Goal: Task Accomplishment & Management: Manage account settings

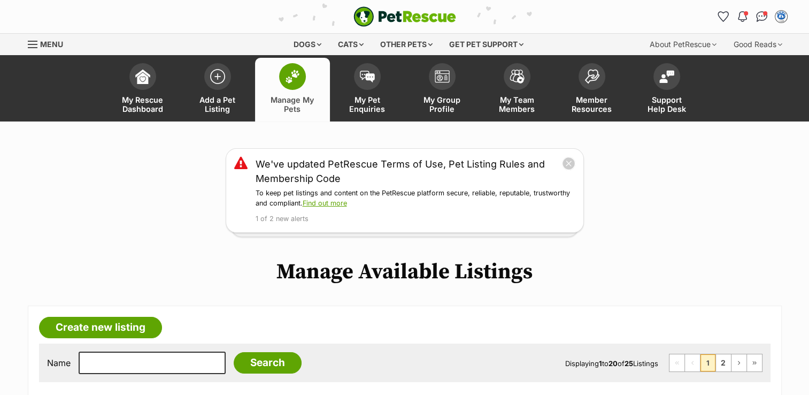
click at [291, 86] on span at bounding box center [292, 76] width 27 height 27
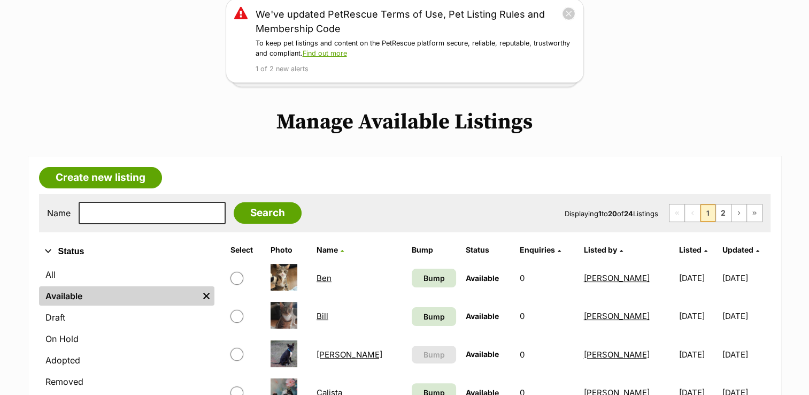
scroll to position [171, 0]
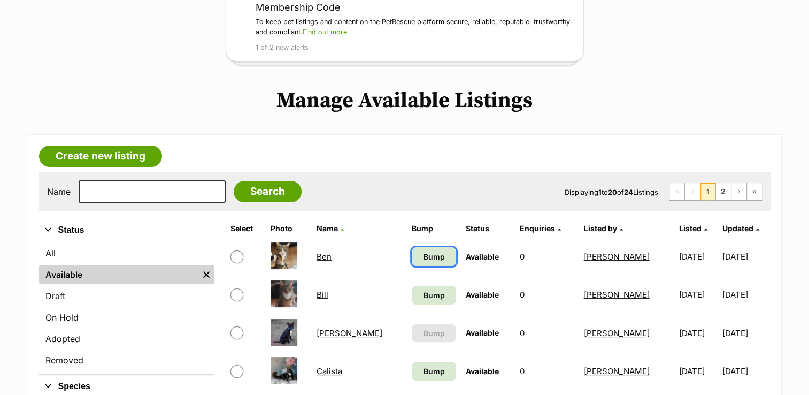
click at [423, 257] on span "Bump" at bounding box center [433, 256] width 21 height 11
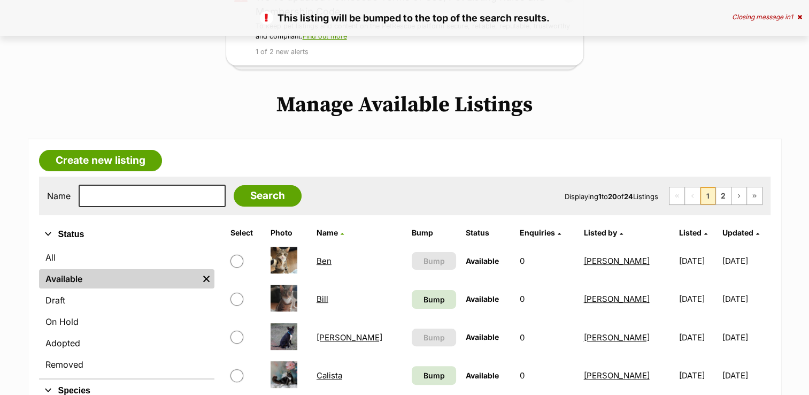
scroll to position [171, 0]
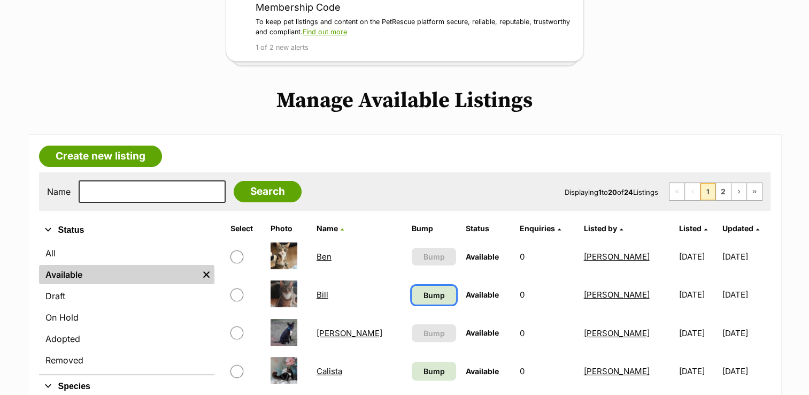
click at [423, 293] on link "Bump" at bounding box center [434, 295] width 44 height 19
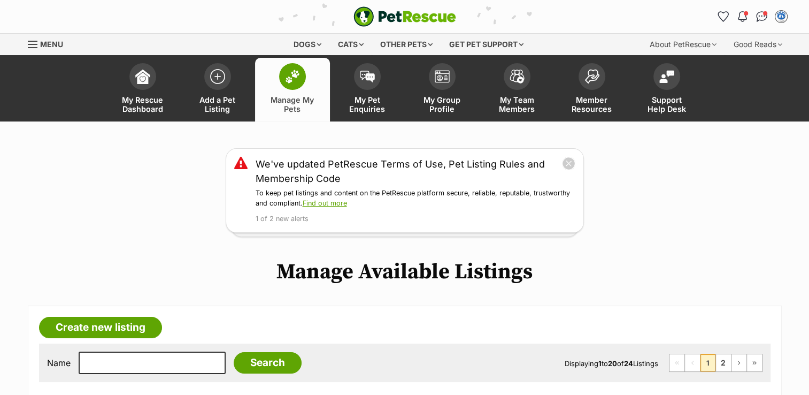
scroll to position [345, 0]
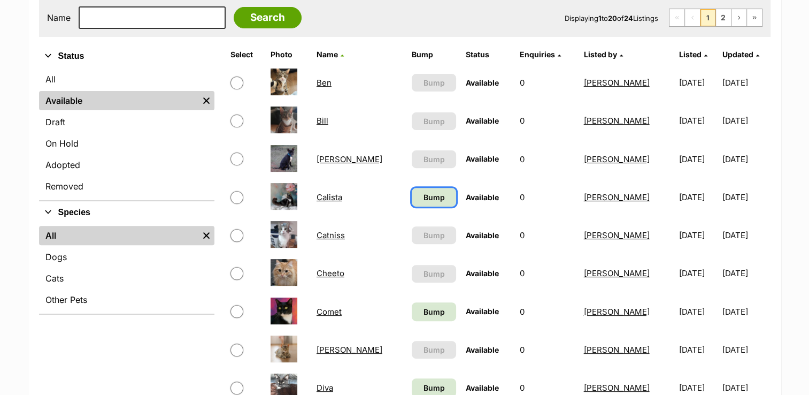
click at [412, 188] on link "Bump" at bounding box center [434, 197] width 44 height 19
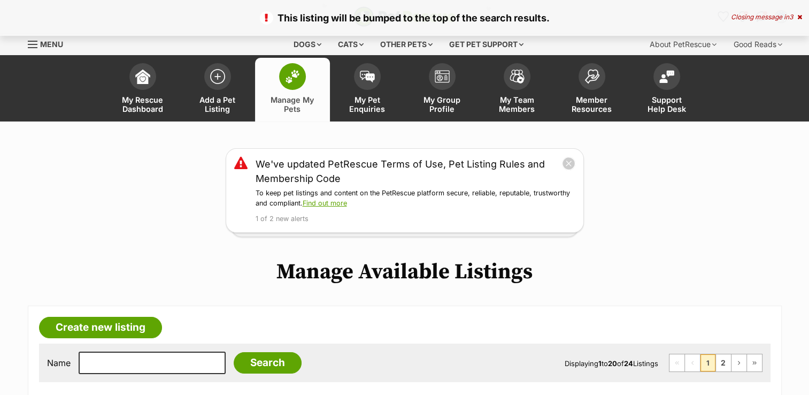
scroll to position [345, 0]
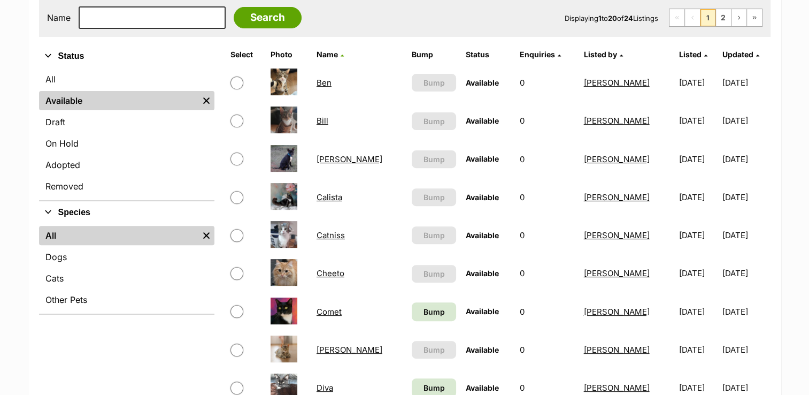
click at [407, 299] on td "Bump" at bounding box center [433, 311] width 53 height 37
click at [423, 313] on span "Bump" at bounding box center [433, 311] width 21 height 11
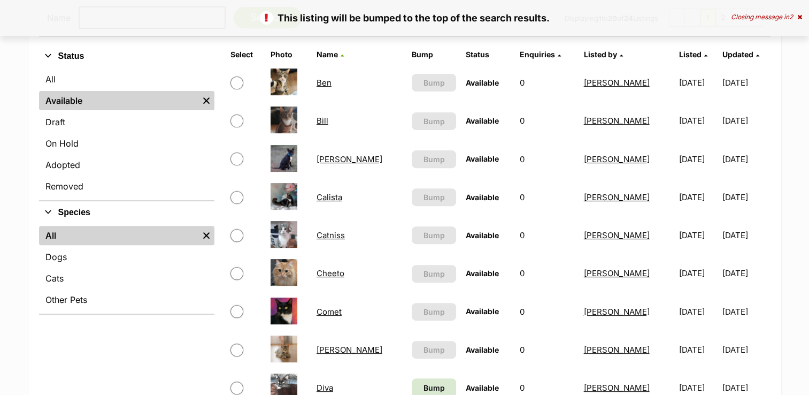
scroll to position [690, 0]
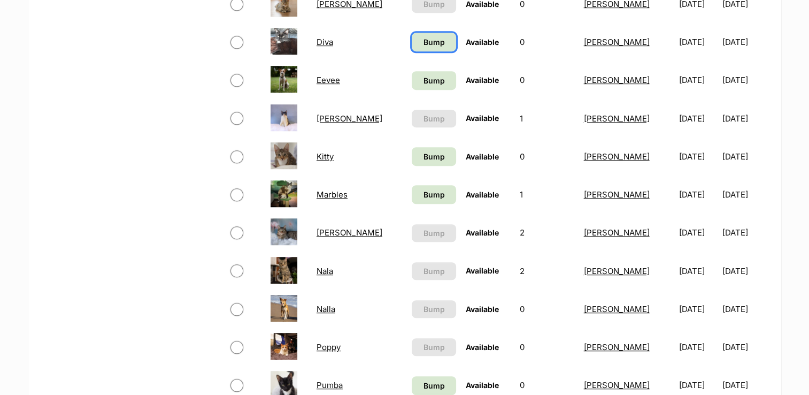
click at [423, 42] on span "Bump" at bounding box center [433, 41] width 21 height 11
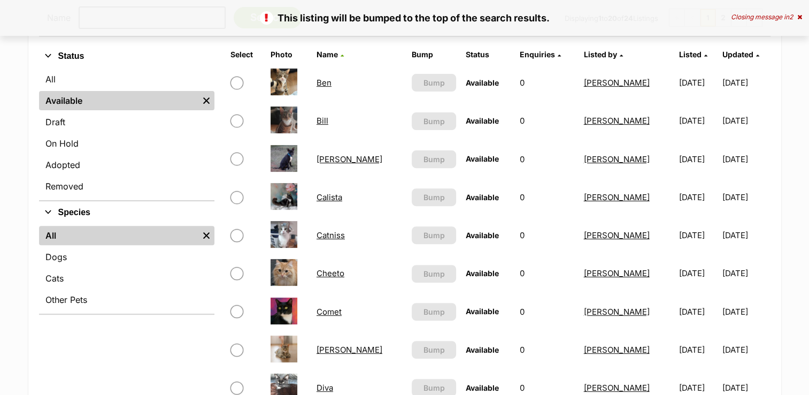
scroll to position [690, 0]
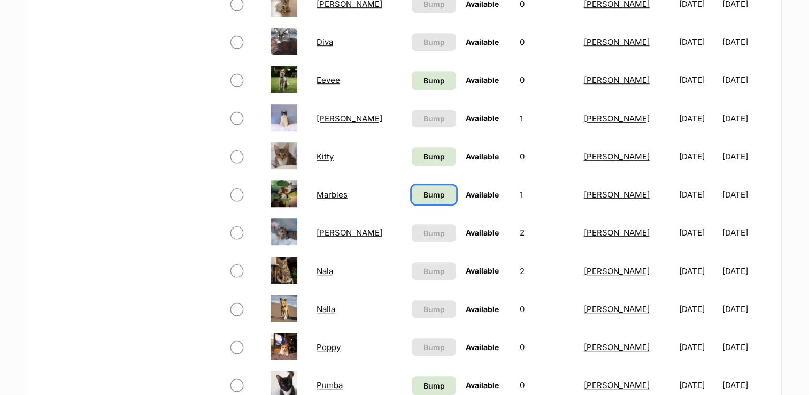
click at [423, 191] on span "Bump" at bounding box center [433, 194] width 21 height 11
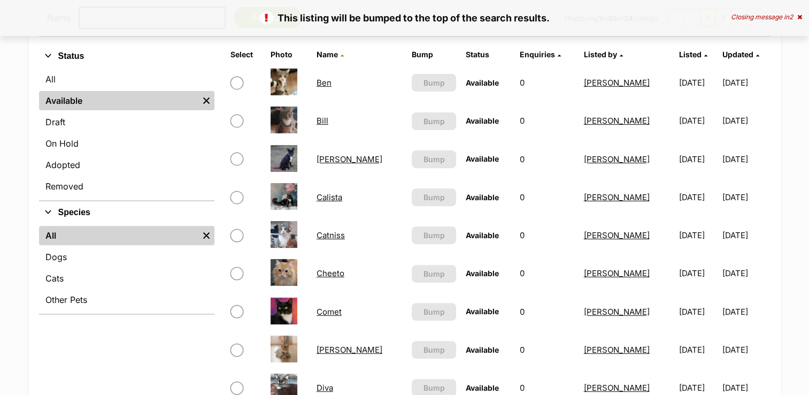
scroll to position [690, 0]
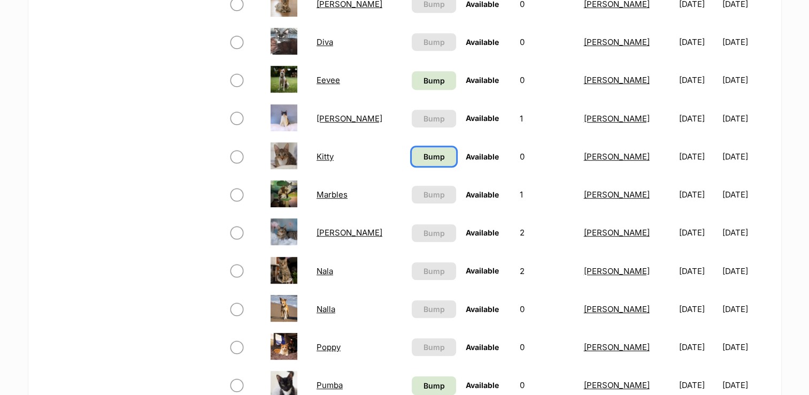
click at [412, 149] on link "Bump" at bounding box center [434, 156] width 44 height 19
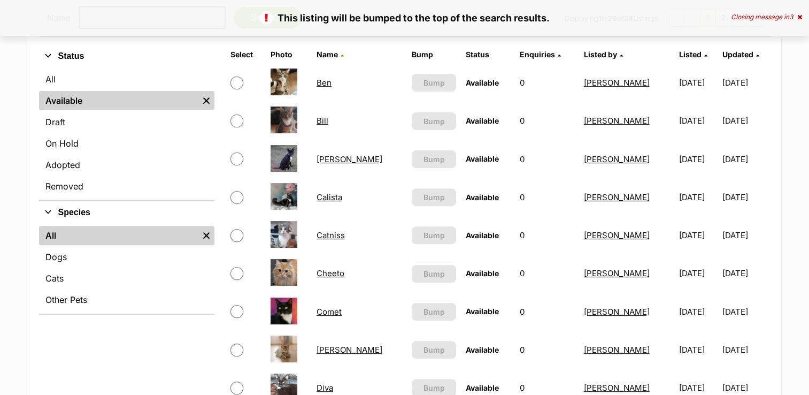
scroll to position [690, 0]
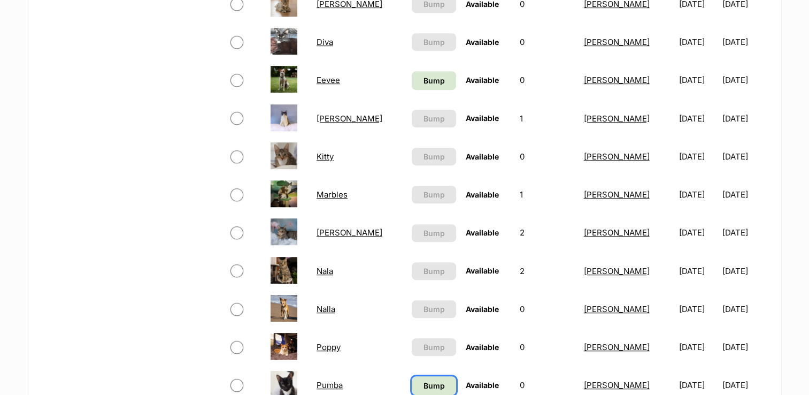
click at [423, 380] on span "Bump" at bounding box center [433, 385] width 21 height 11
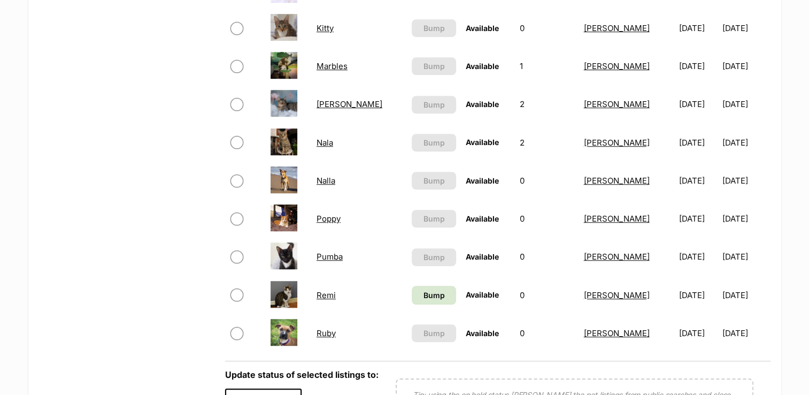
scroll to position [840, 0]
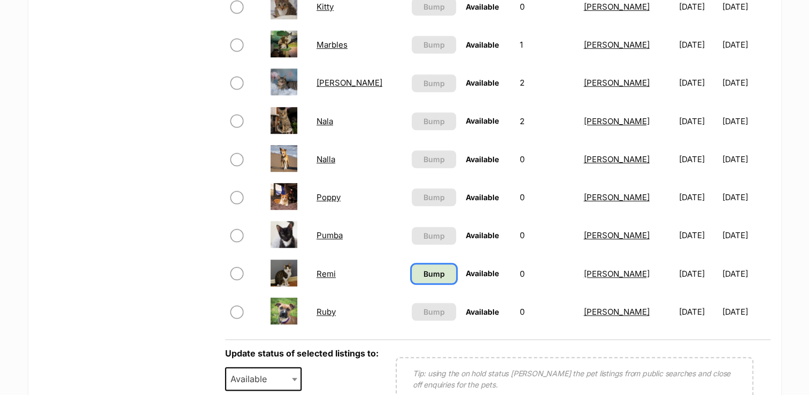
click at [423, 268] on span "Bump" at bounding box center [433, 273] width 21 height 11
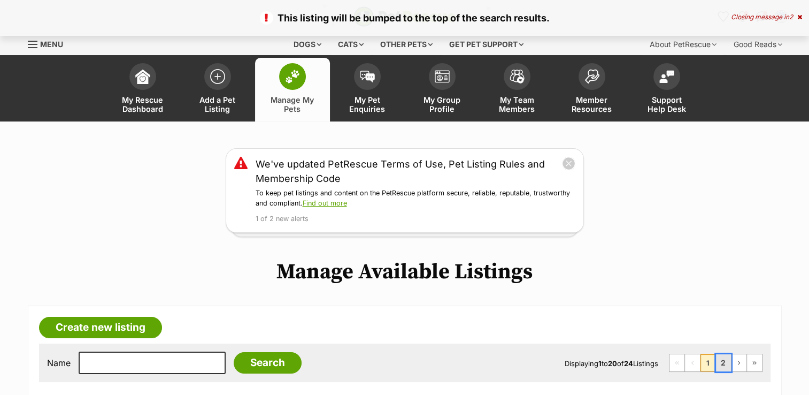
click at [721, 365] on link "2" at bounding box center [723, 362] width 15 height 17
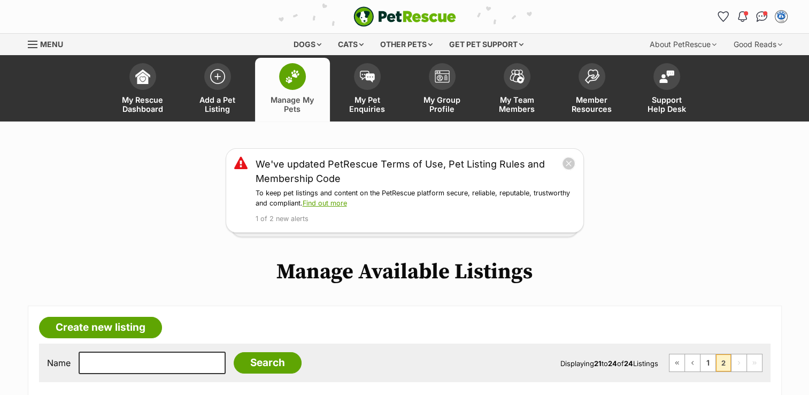
scroll to position [345, 0]
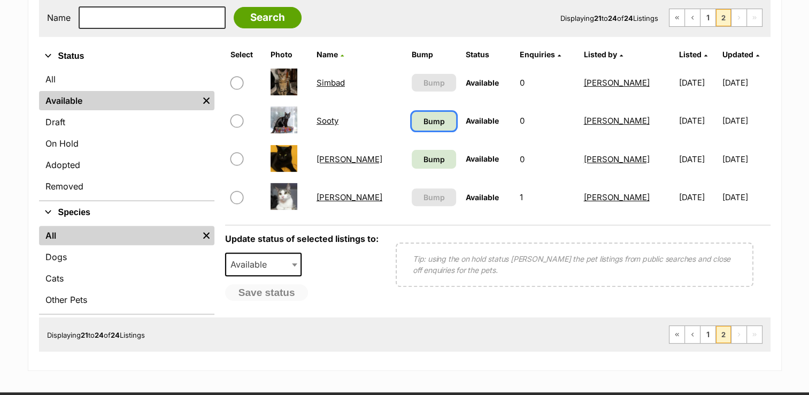
click at [423, 118] on span "Bump" at bounding box center [433, 120] width 21 height 11
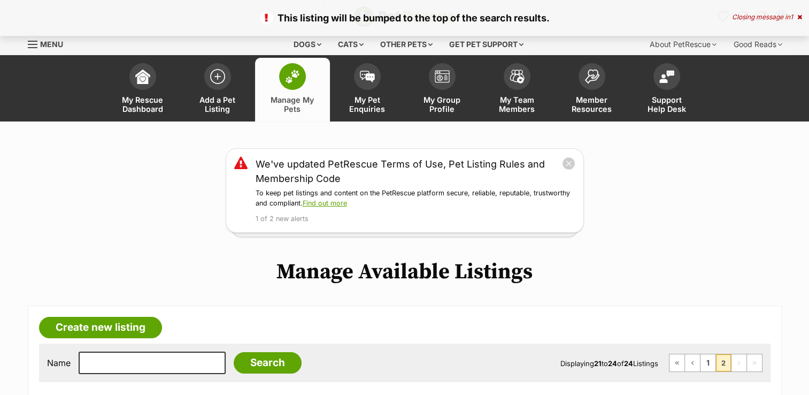
scroll to position [345, 0]
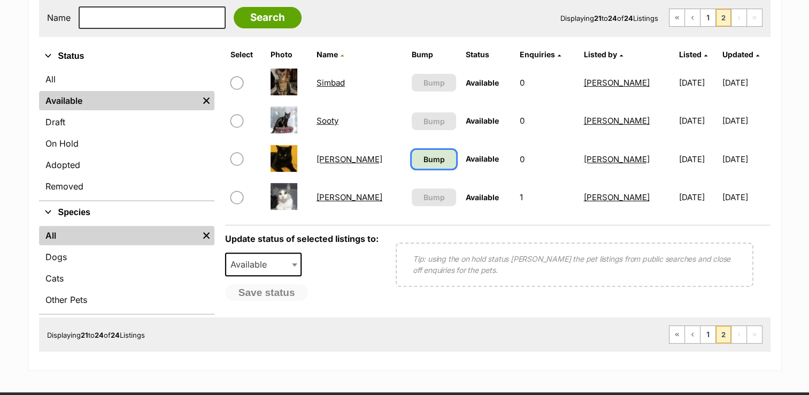
click at [412, 157] on link "Bump" at bounding box center [434, 159] width 44 height 19
